Goal: Information Seeking & Learning: Learn about a topic

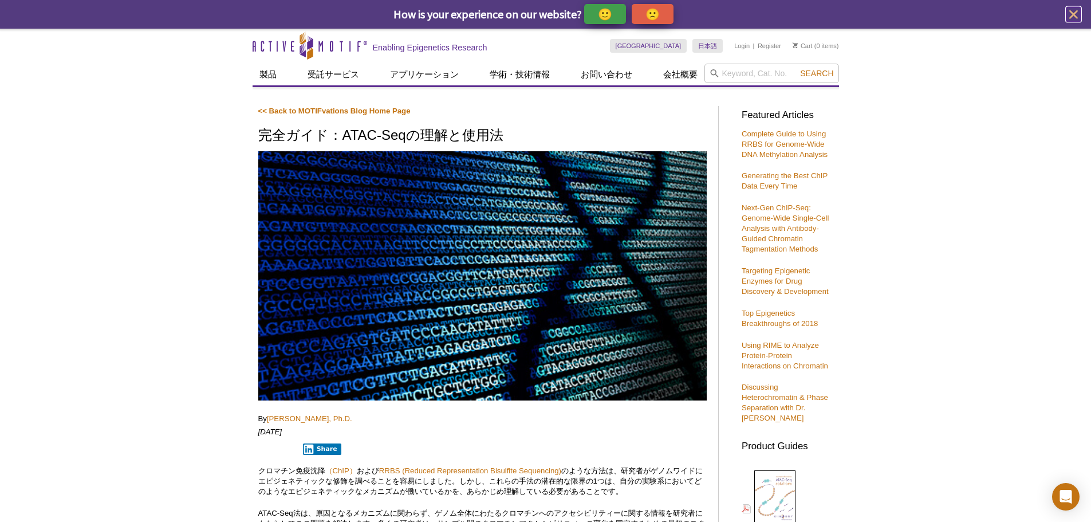
click at [1075, 14] on icon "close" at bounding box center [1074, 14] width 14 height 14
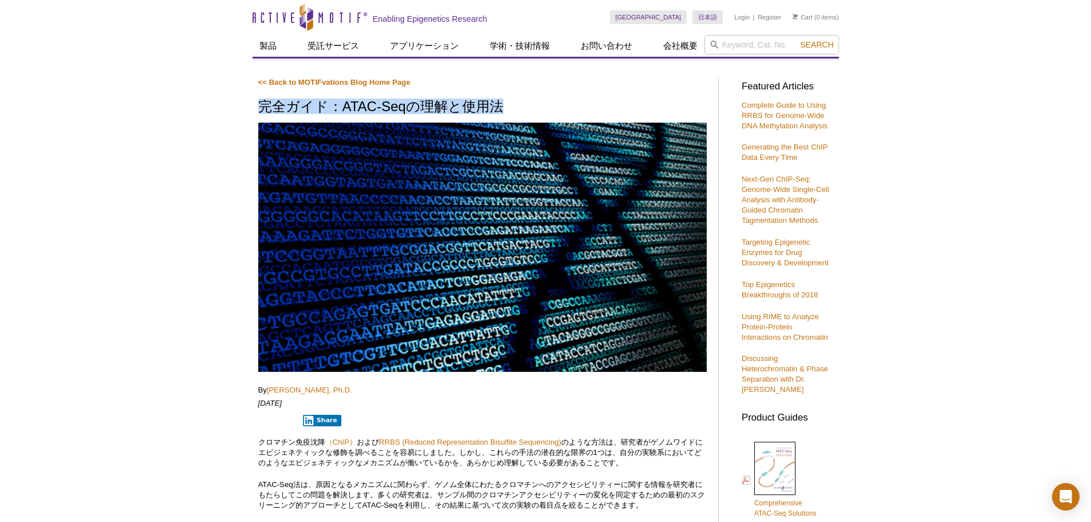
drag, startPoint x: 502, startPoint y: 105, endPoint x: 259, endPoint y: 101, distance: 243.5
click at [259, 101] on h1 "完全ガイド：ATAC-Seqの理解と使用法" at bounding box center [482, 107] width 449 height 17
copy h1 "完全ガイド：ATAC-Seqの理解と使用法"
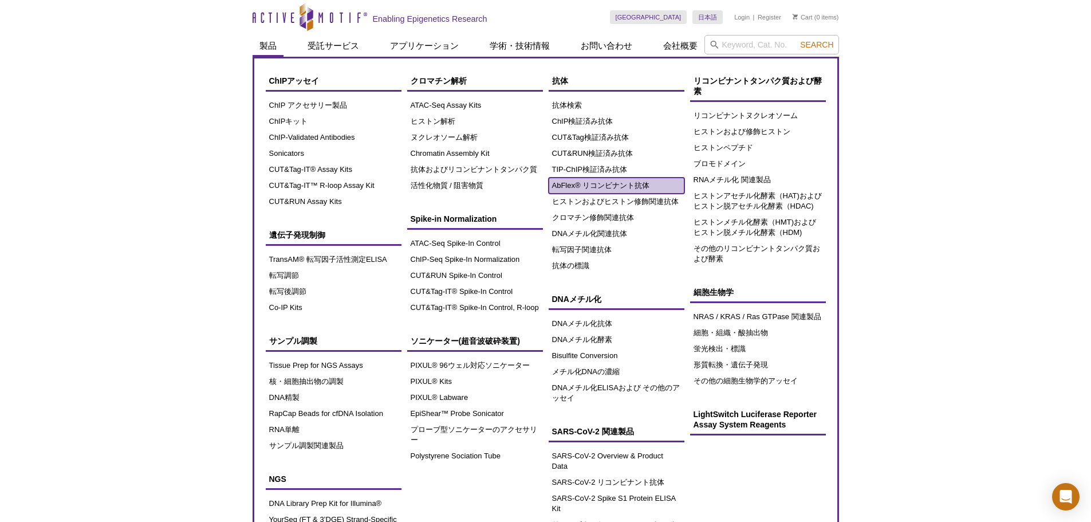
click at [592, 184] on link "AbFlex® リコンビナント抗体" at bounding box center [617, 186] width 136 height 16
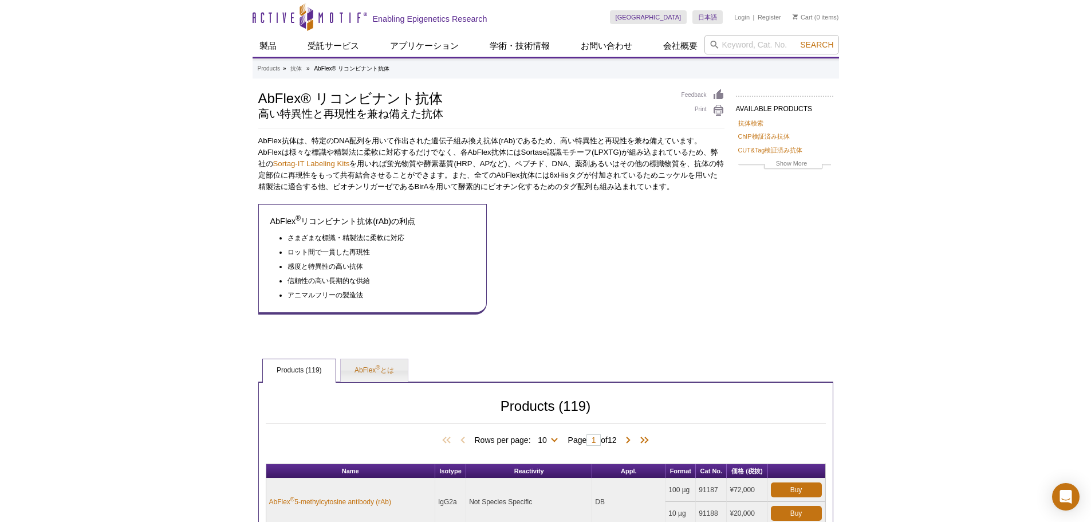
scroll to position [172, 0]
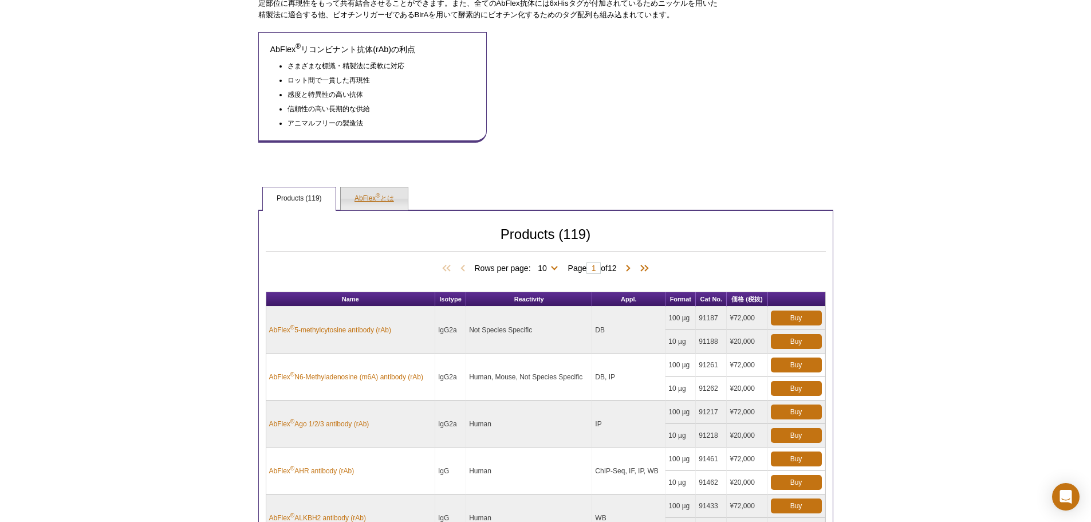
click at [393, 194] on link "AbFlex ® とは" at bounding box center [374, 198] width 67 height 23
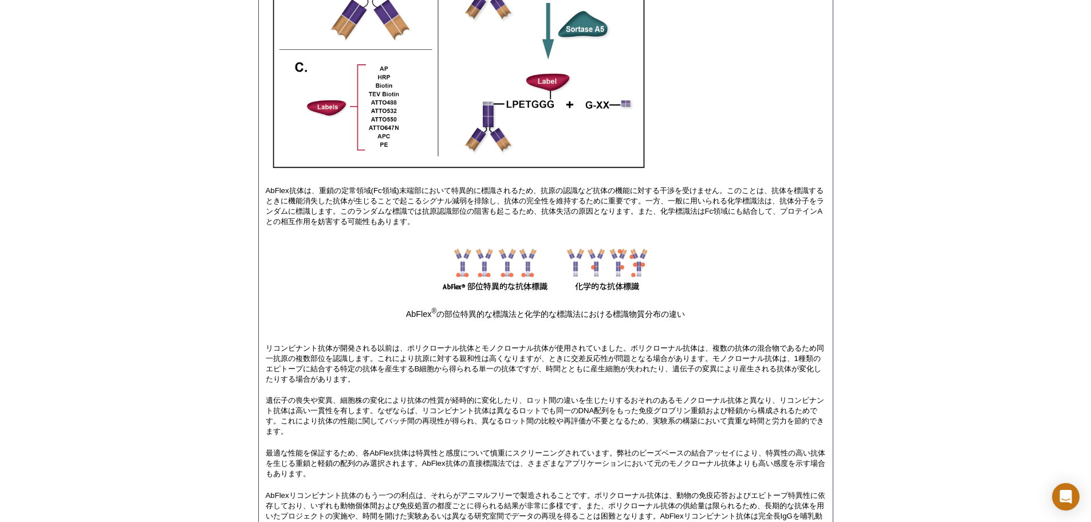
scroll to position [630, 0]
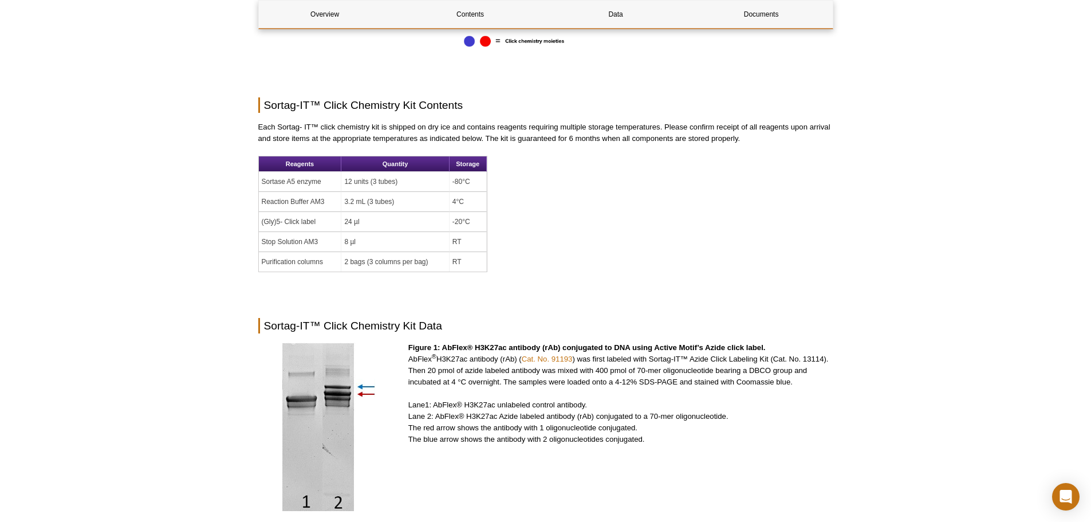
scroll to position [1308, 0]
